Goal: Information Seeking & Learning: Learn about a topic

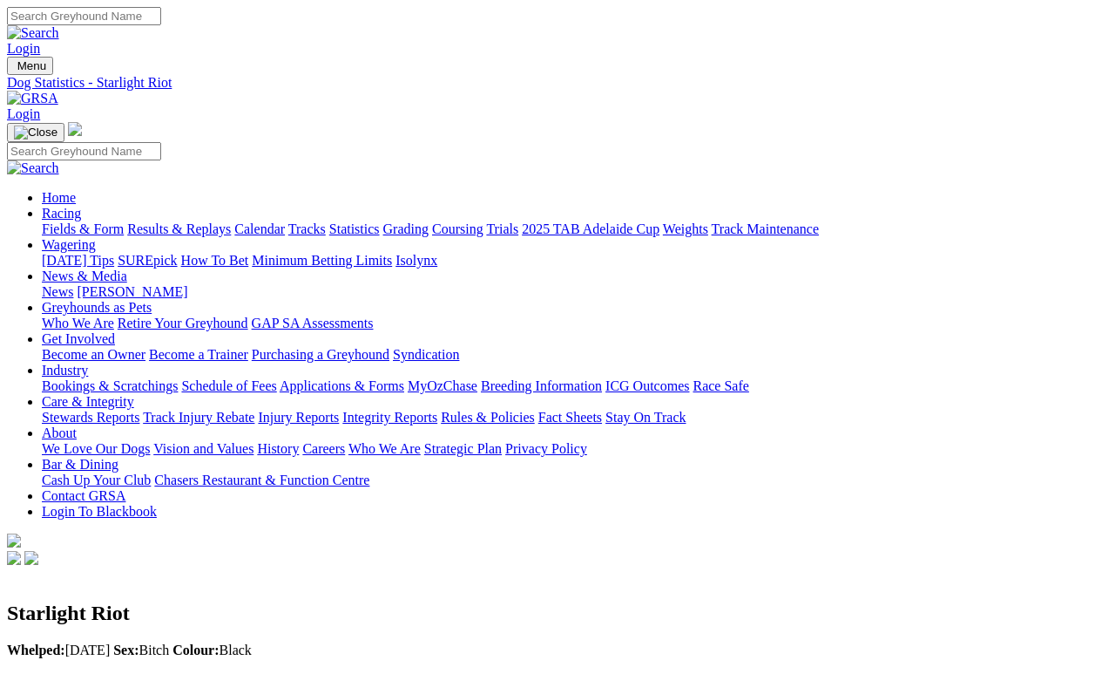
click at [77, 221] on link "Fields & Form" at bounding box center [83, 228] width 82 height 15
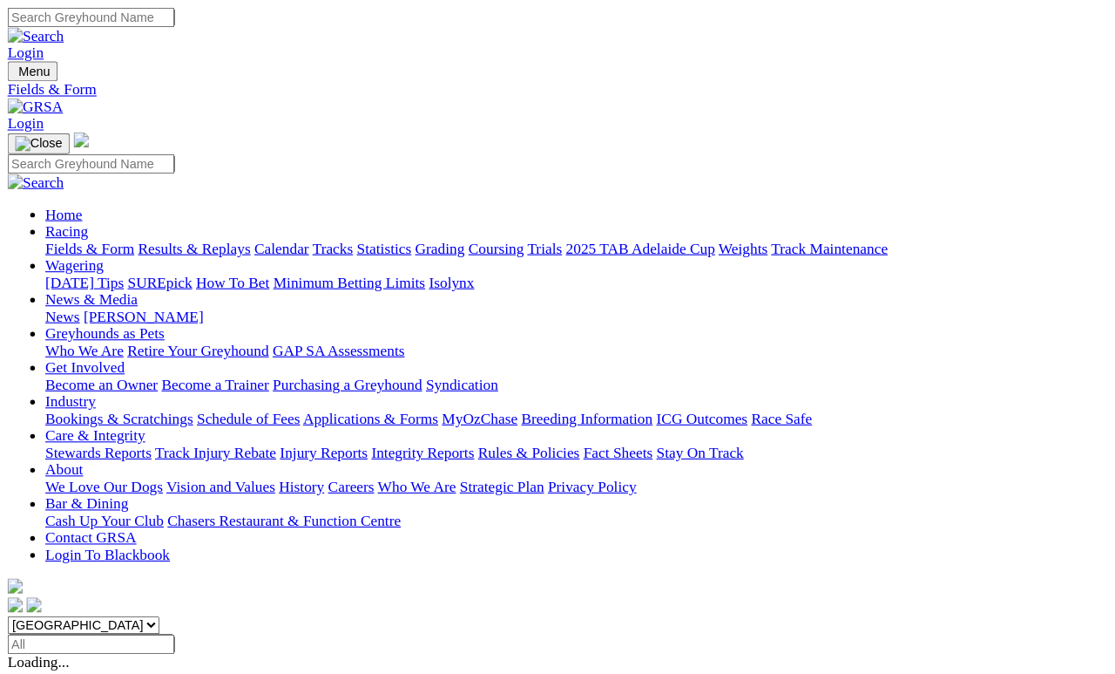
scroll to position [8, 0]
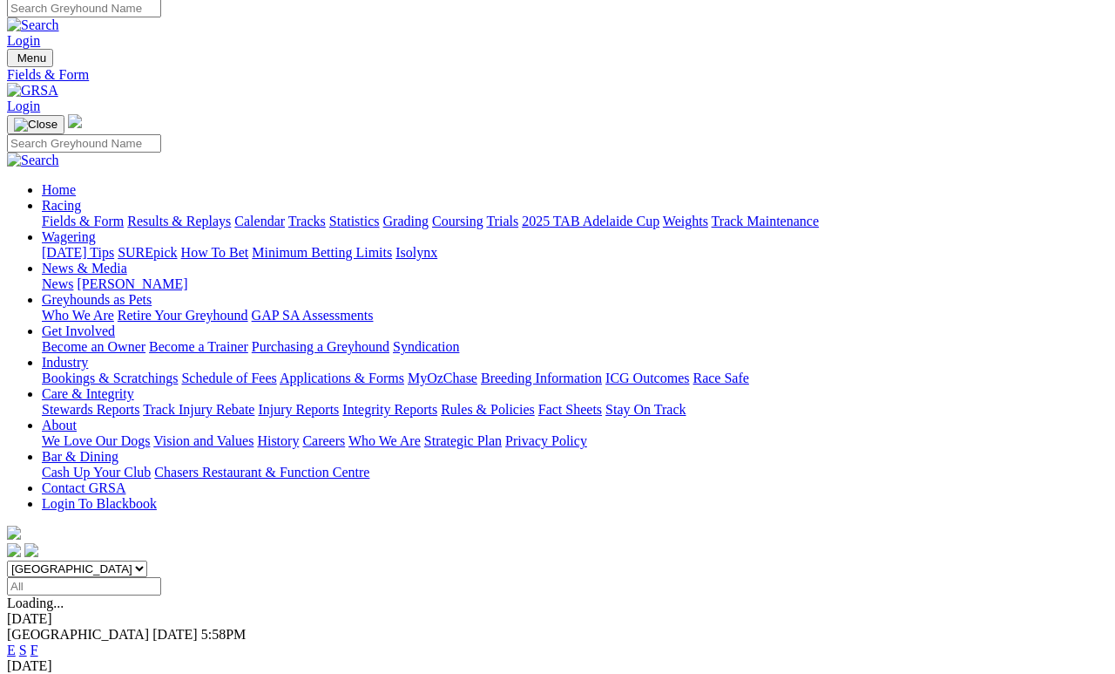
click at [219, 213] on link "Results & Replays" at bounding box center [179, 220] width 104 height 15
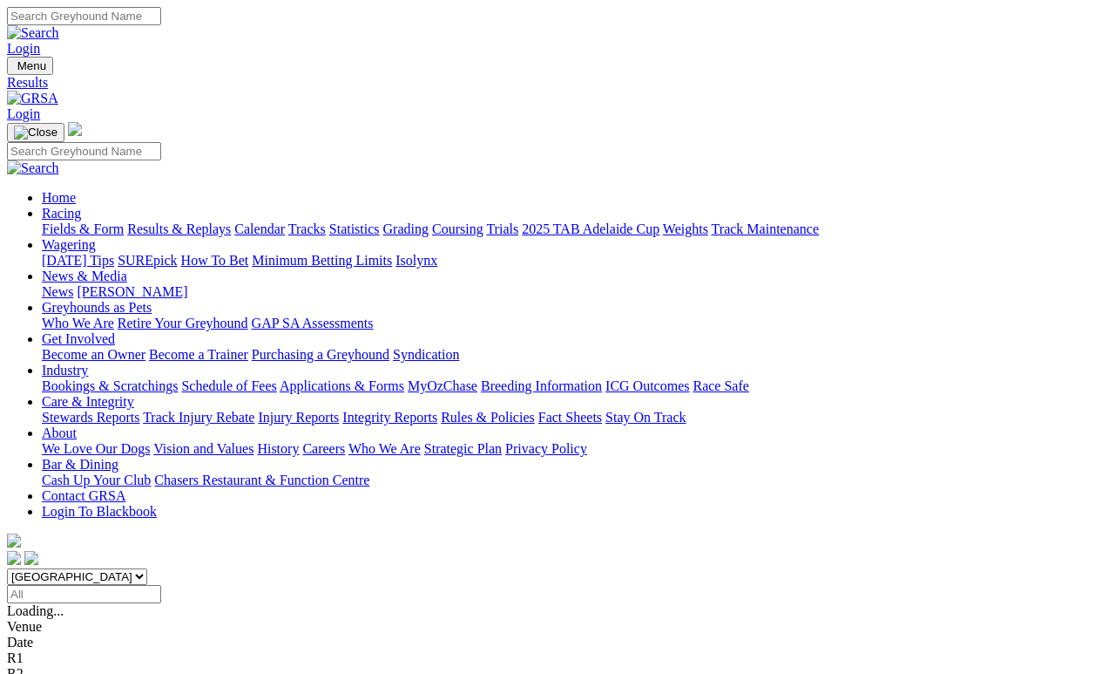
scroll to position [8, 0]
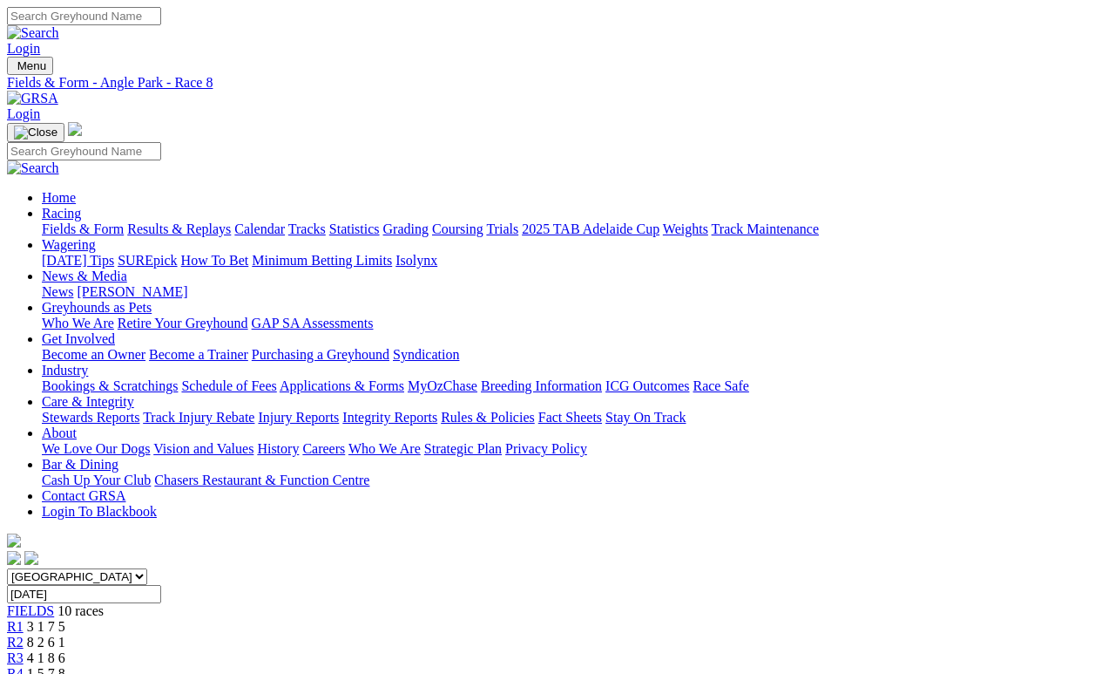
scroll to position [8, 0]
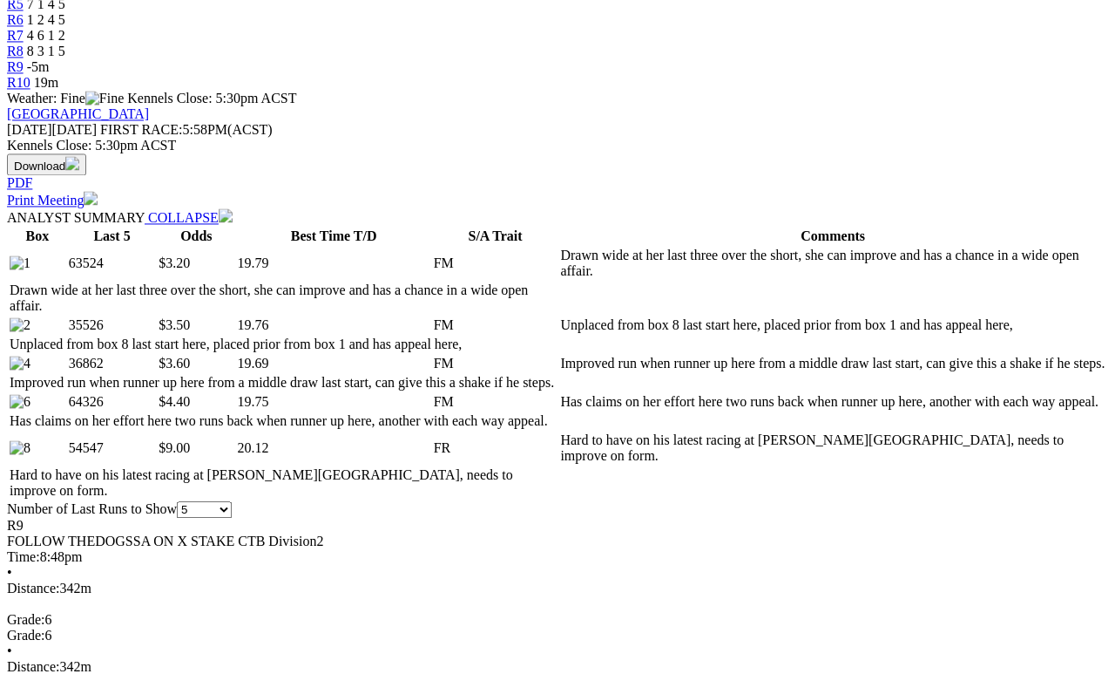
scroll to position [685, 0]
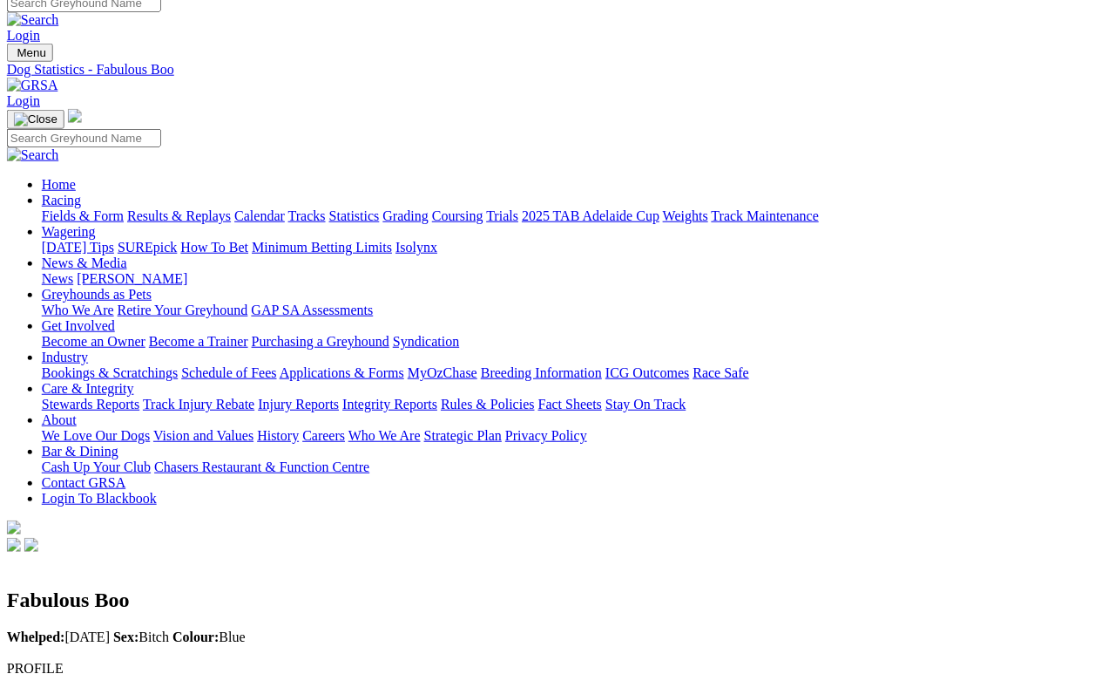
scroll to position [0, 8]
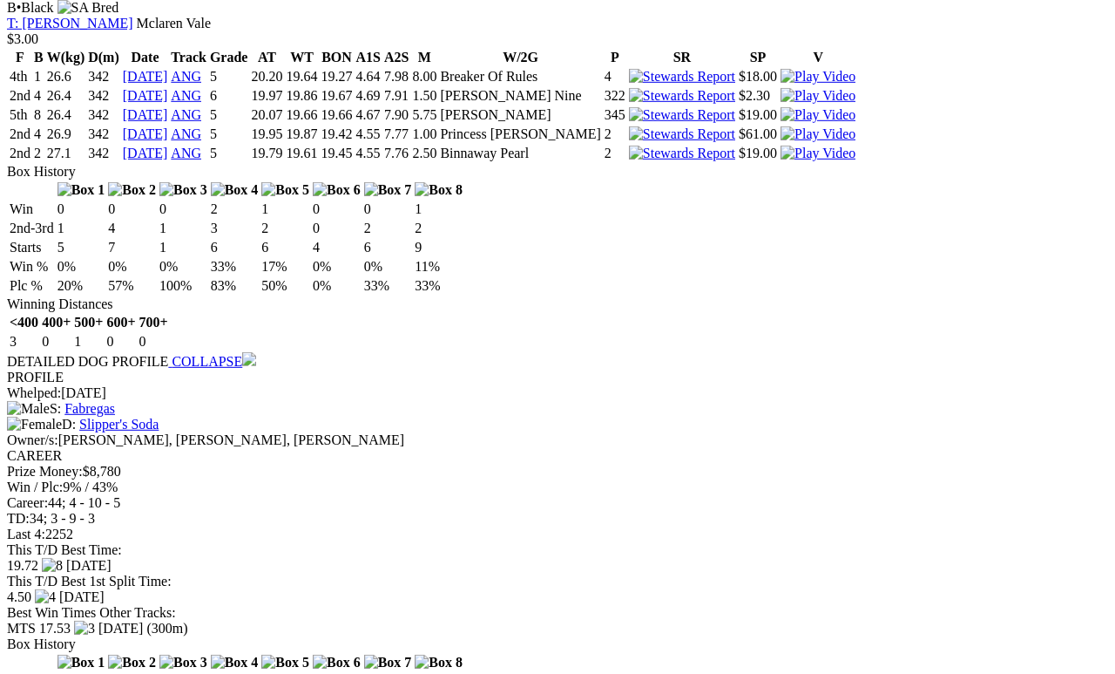
scroll to position [1850, 0]
